Goal: Find specific page/section: Find specific page/section

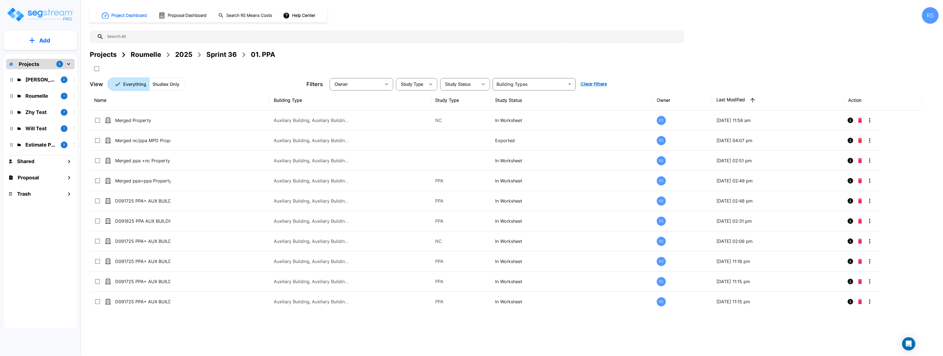
click at [634, 77] on div "Project Dashboard Proposal Dashboard Search RS Means Costs Help Center RS Proje…" at bounding box center [514, 49] width 849 height 84
click at [635, 77] on div "Project Dashboard Proposal Dashboard Search RS Means Costs Help Center RS Proje…" at bounding box center [514, 49] width 849 height 84
click at [634, 77] on div "Project Dashboard Proposal Dashboard Search RS Means Costs Help Center RS Proje…" at bounding box center [514, 49] width 849 height 84
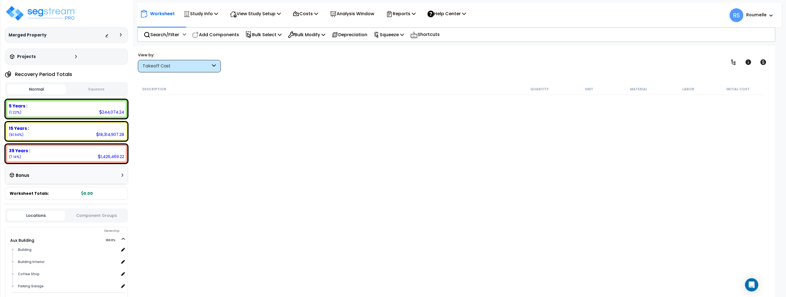
click at [428, 128] on div "Description Quantity Unit Material Labor Initial Cost" at bounding box center [453, 182] width 628 height 199
drag, startPoint x: 428, startPoint y: 128, endPoint x: 428, endPoint y: 113, distance: 14.9
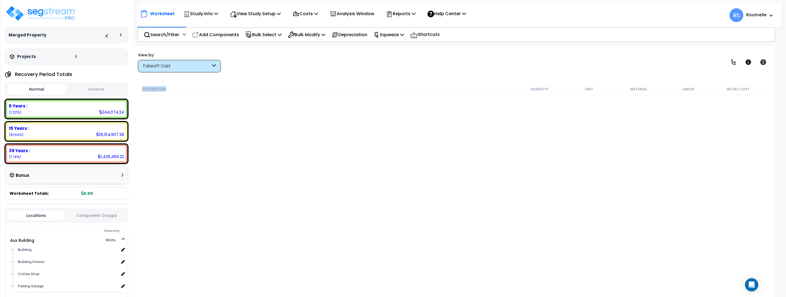
click at [429, 128] on div "Description Quantity Unit Material Labor Initial Cost" at bounding box center [453, 182] width 628 height 199
